Goal: Transaction & Acquisition: Download file/media

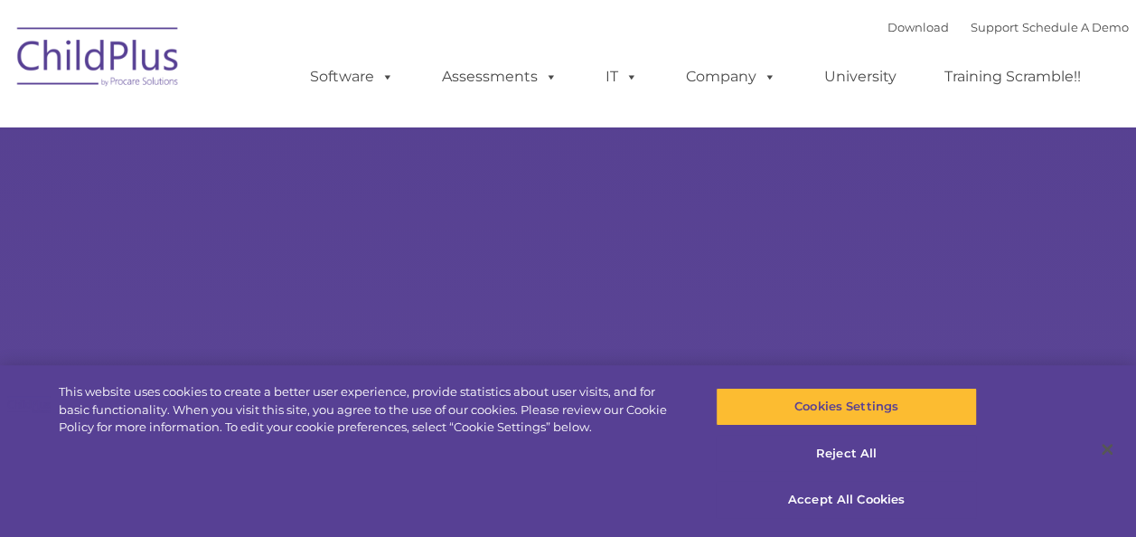
select select "MEDIUM"
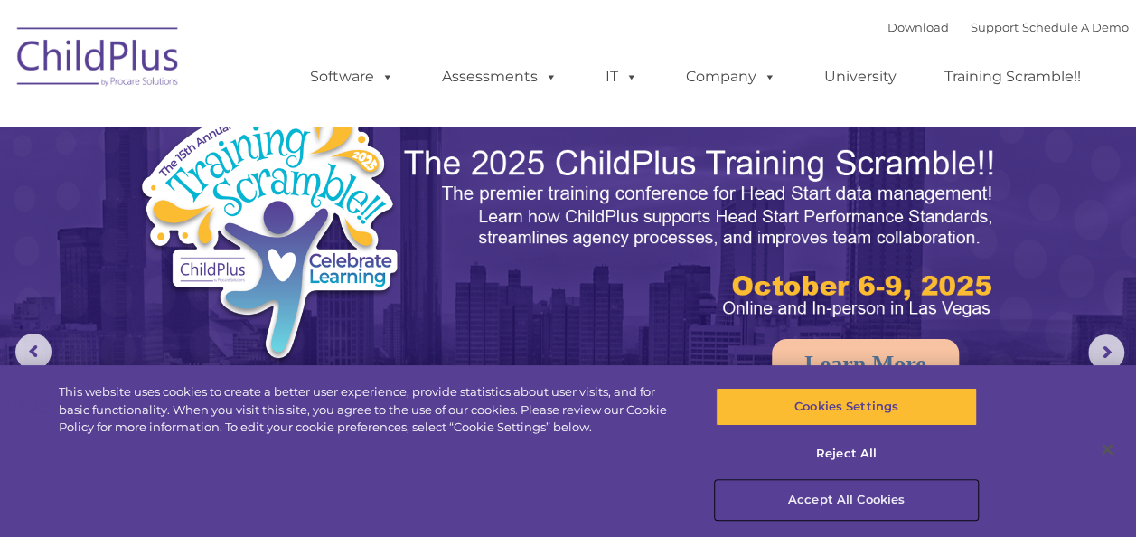
click at [859, 496] on button "Accept All Cookies" at bounding box center [846, 500] width 261 height 38
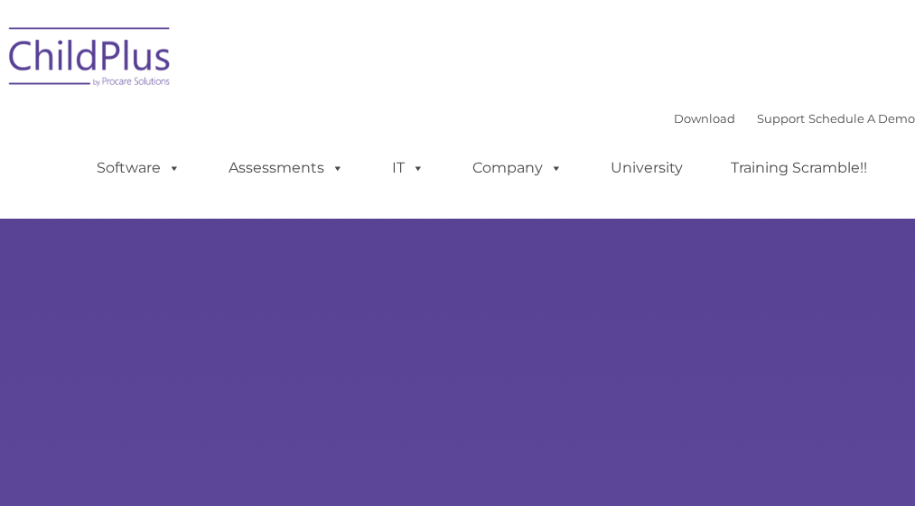
type input ""
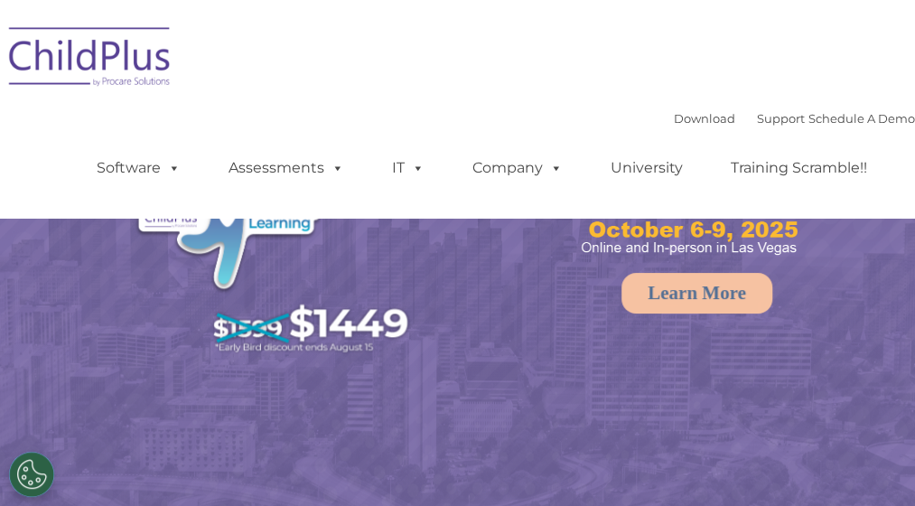
select select "MEDIUM"
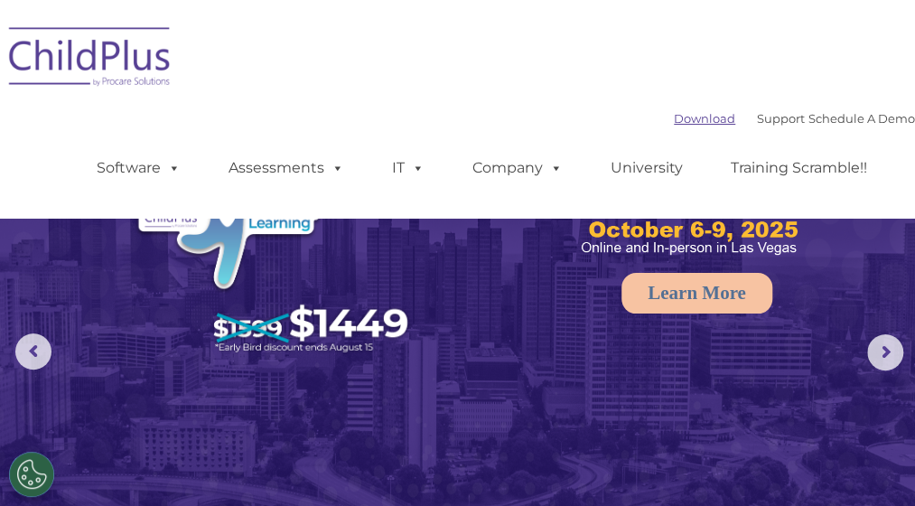
click at [674, 115] on link "Download" at bounding box center [704, 118] width 61 height 14
